Goal: Navigation & Orientation: Find specific page/section

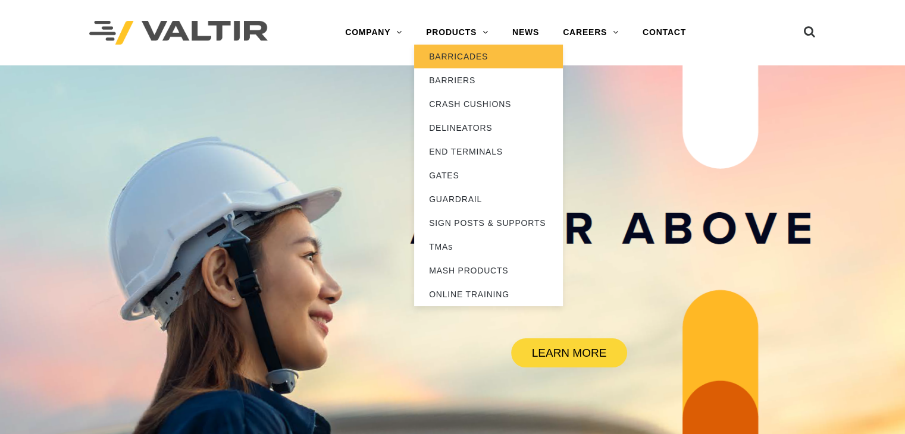
click at [461, 56] on link "BARRICADES" at bounding box center [488, 57] width 149 height 24
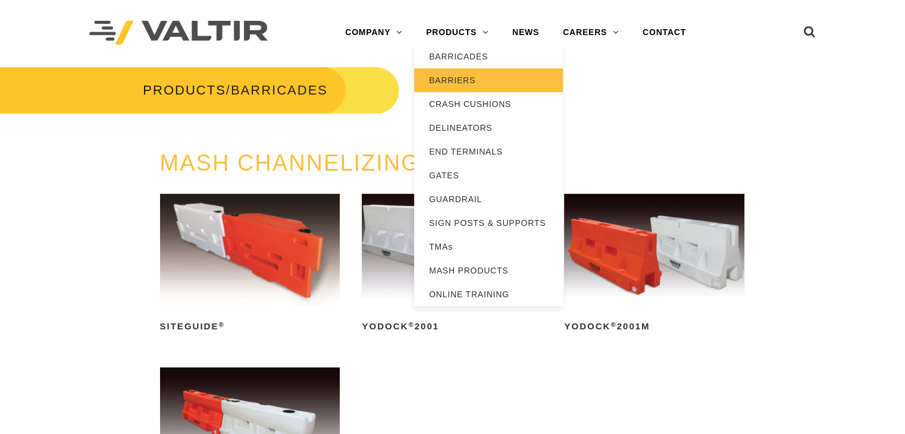
click at [455, 80] on link "BARRIERS" at bounding box center [488, 80] width 149 height 24
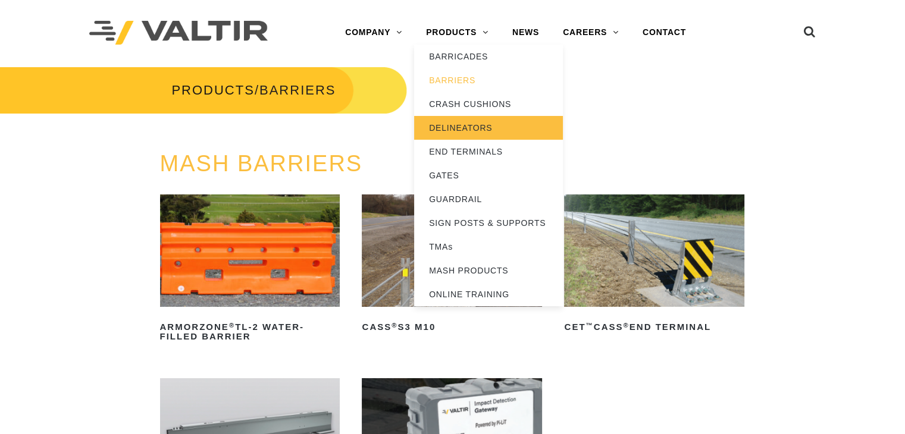
click at [454, 128] on link "DELINEATORS" at bounding box center [488, 128] width 149 height 24
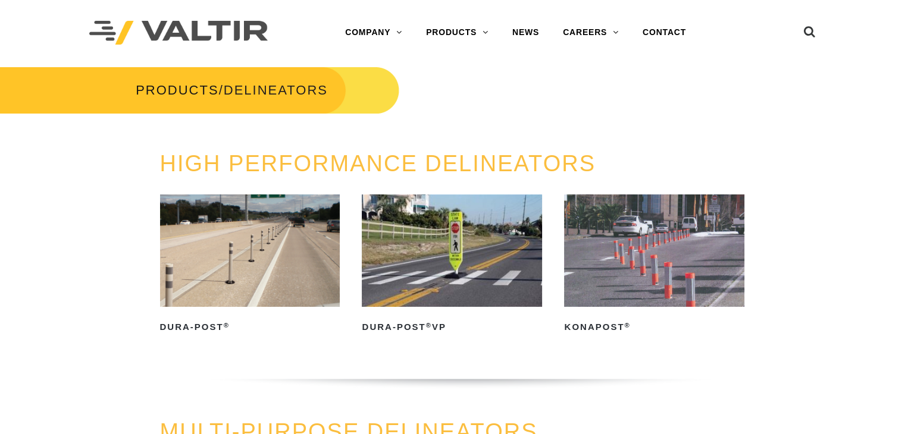
click at [454, 128] on div "PRODUCTS / DELINEATORS" at bounding box center [452, 108] width 923 height 86
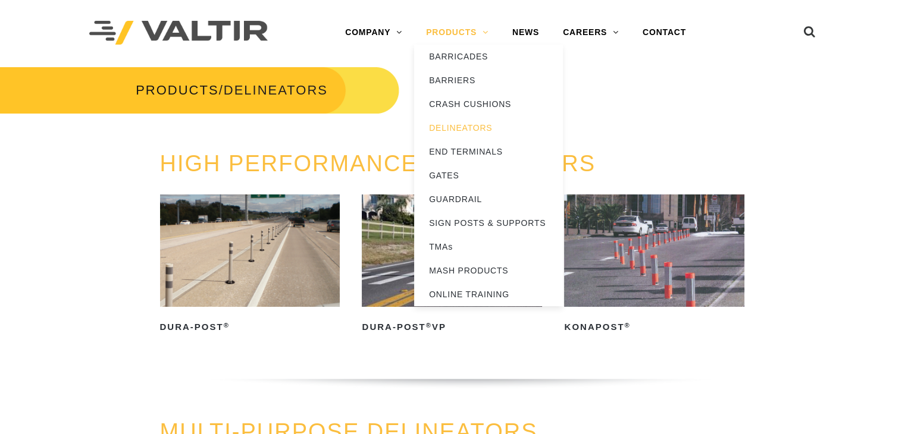
click at [447, 42] on link "PRODUCTS" at bounding box center [457, 33] width 86 height 24
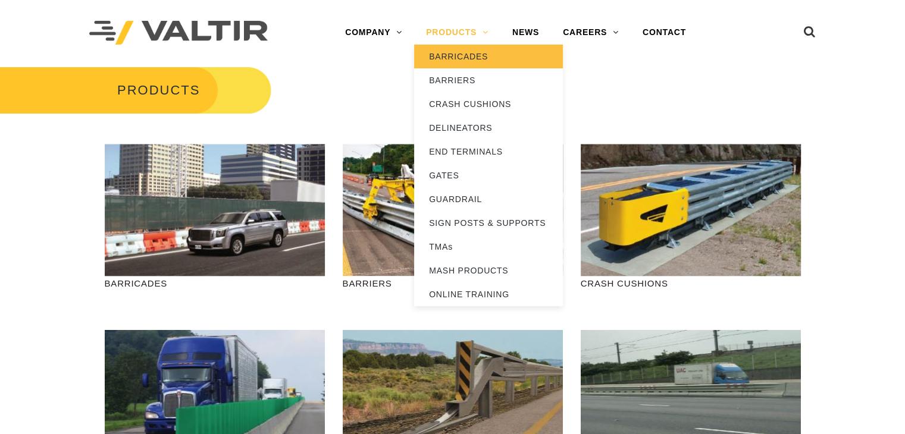
click at [450, 54] on link "BARRICADES" at bounding box center [488, 57] width 149 height 24
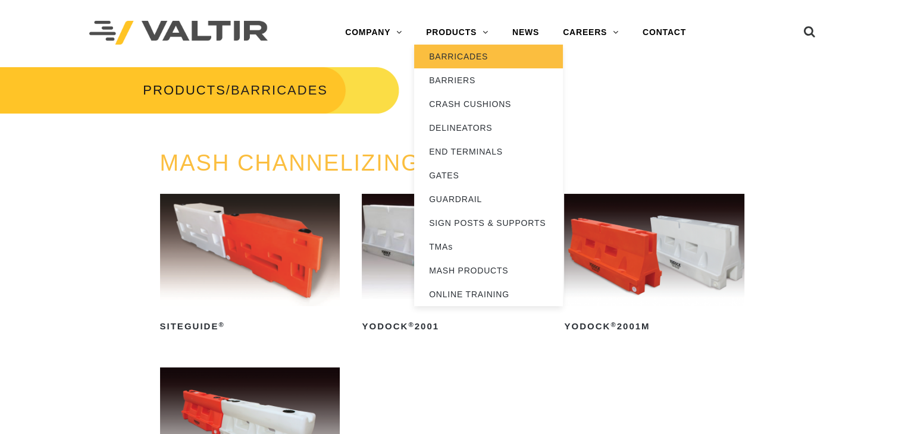
click at [445, 55] on link "BARRICADES" at bounding box center [488, 57] width 149 height 24
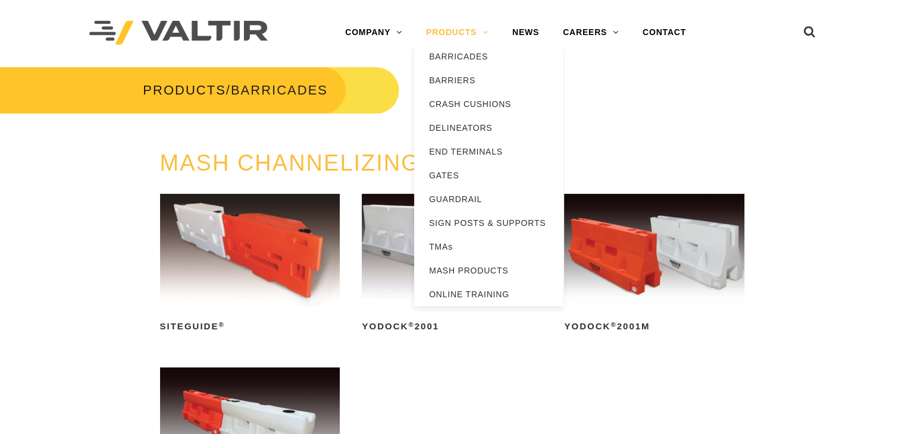
click at [431, 36] on link "PRODUCTS" at bounding box center [457, 33] width 86 height 24
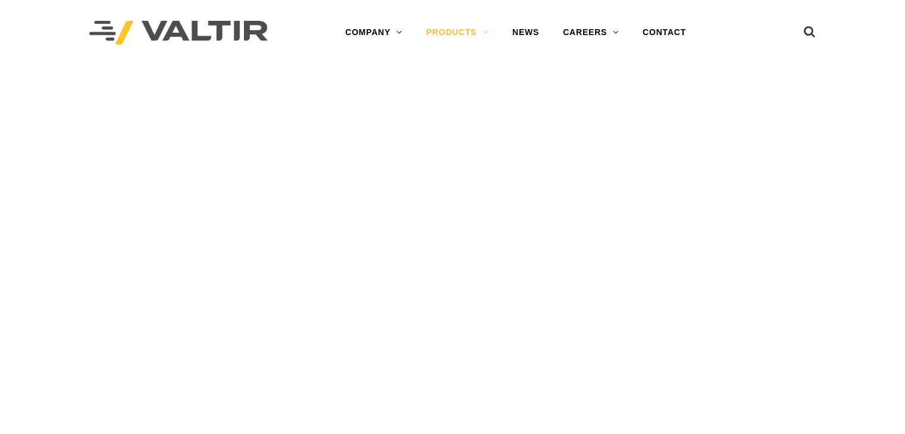
click at [431, 36] on link "PRODUCTS" at bounding box center [457, 33] width 86 height 24
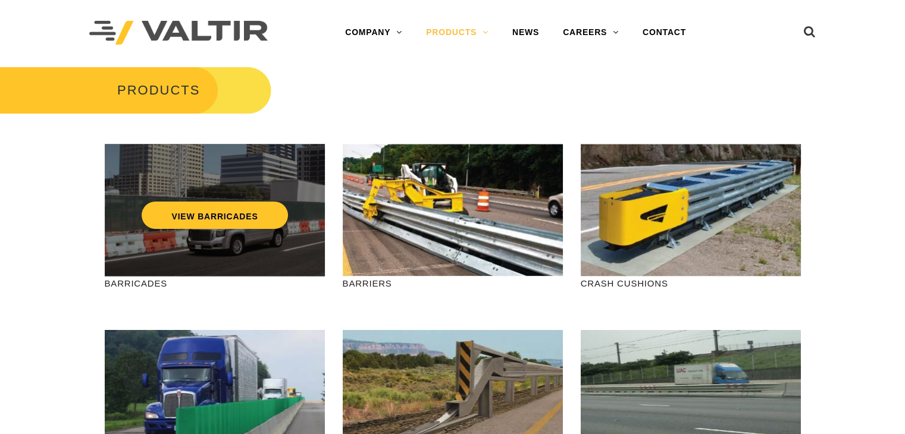
click at [226, 182] on div "VIEW BARRICADES" at bounding box center [214, 190] width 173 height 39
drag, startPoint x: 102, startPoint y: 141, endPoint x: 119, endPoint y: 205, distance: 66.4
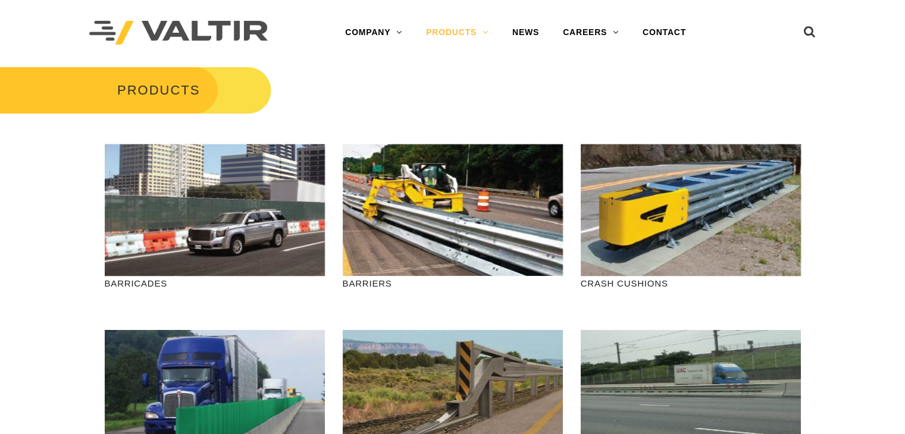
drag, startPoint x: 89, startPoint y: 141, endPoint x: 241, endPoint y: 140, distance: 151.7
